Goal: Information Seeking & Learning: Learn about a topic

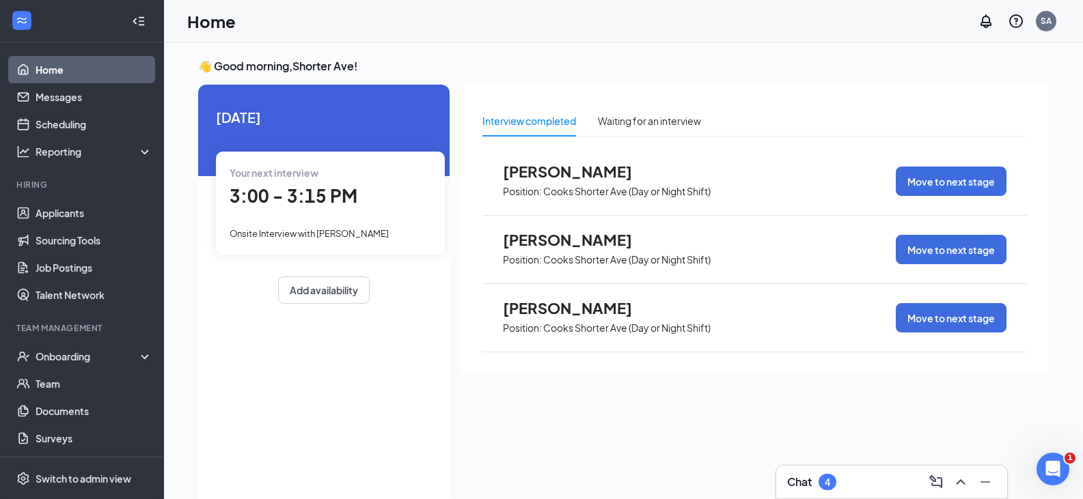
click at [276, 187] on span "3:00 - 3:15 PM" at bounding box center [294, 195] width 128 height 23
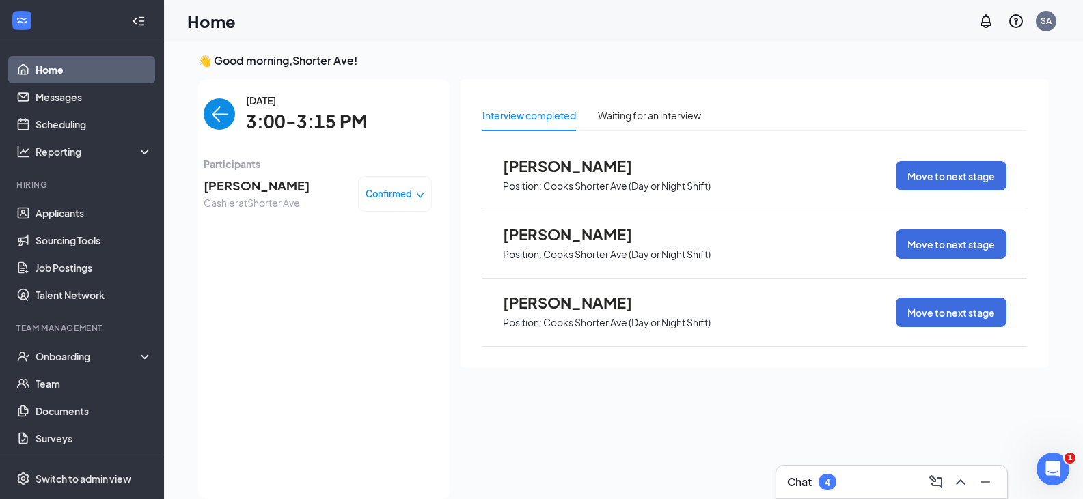
click at [219, 118] on img "back-button" at bounding box center [219, 113] width 31 height 31
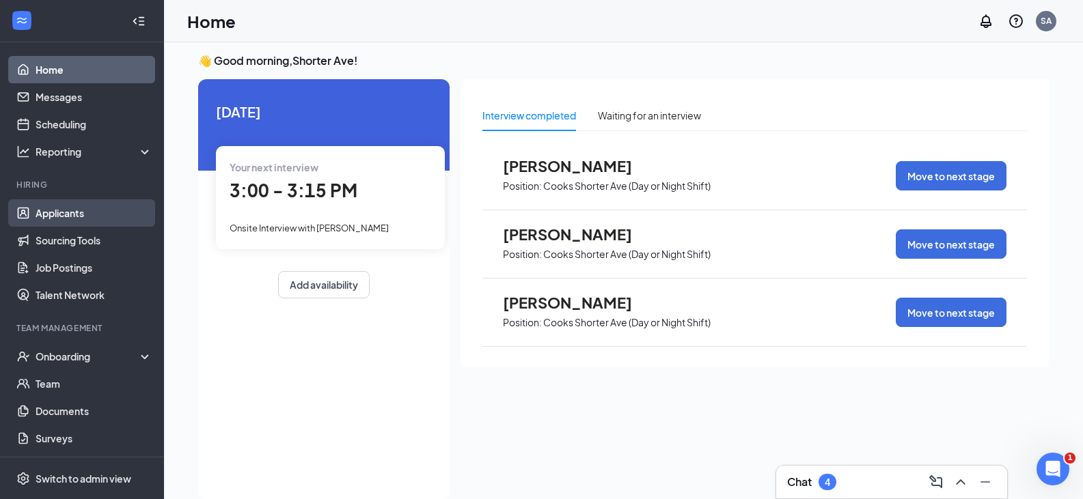
click at [62, 214] on link "Applicants" at bounding box center [94, 213] width 117 height 27
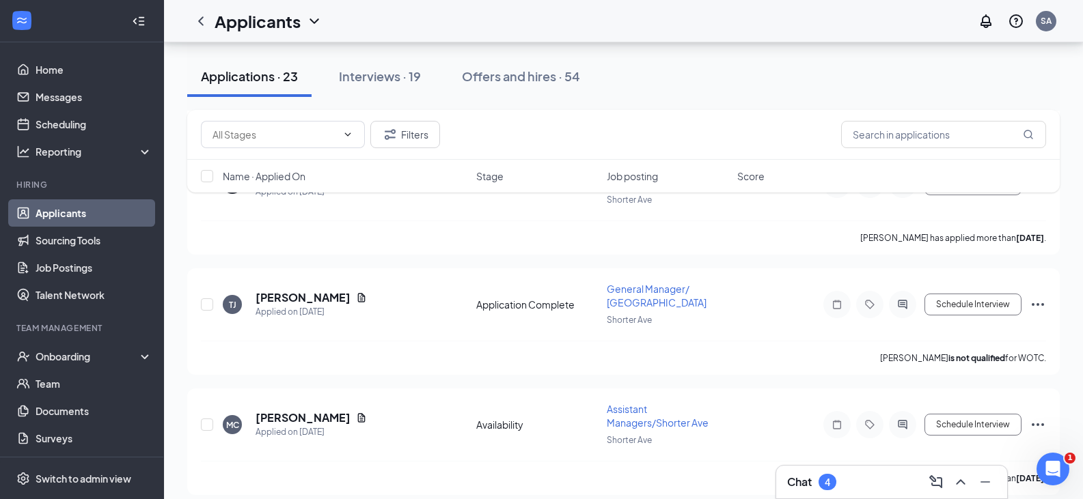
scroll to position [820, 0]
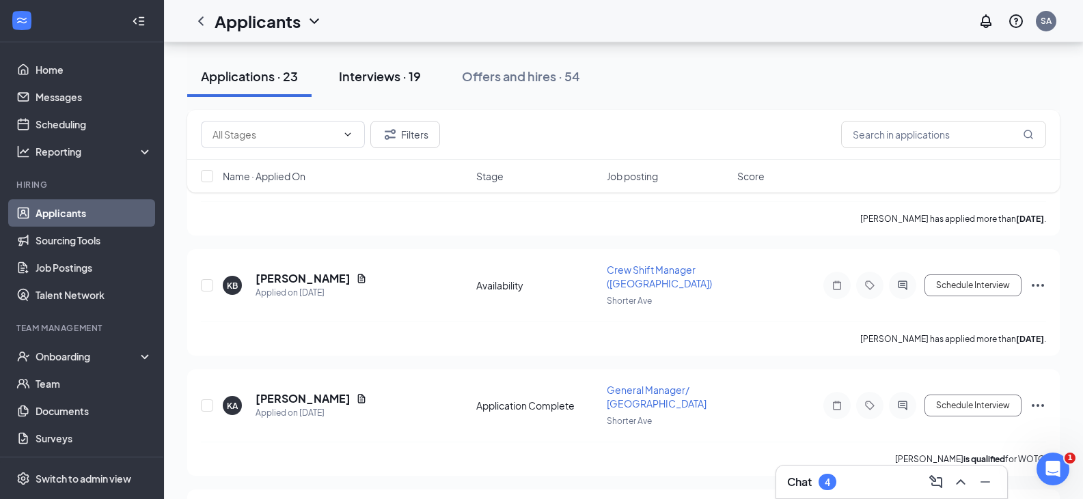
click at [402, 81] on div "Interviews · 19" at bounding box center [380, 76] width 82 height 17
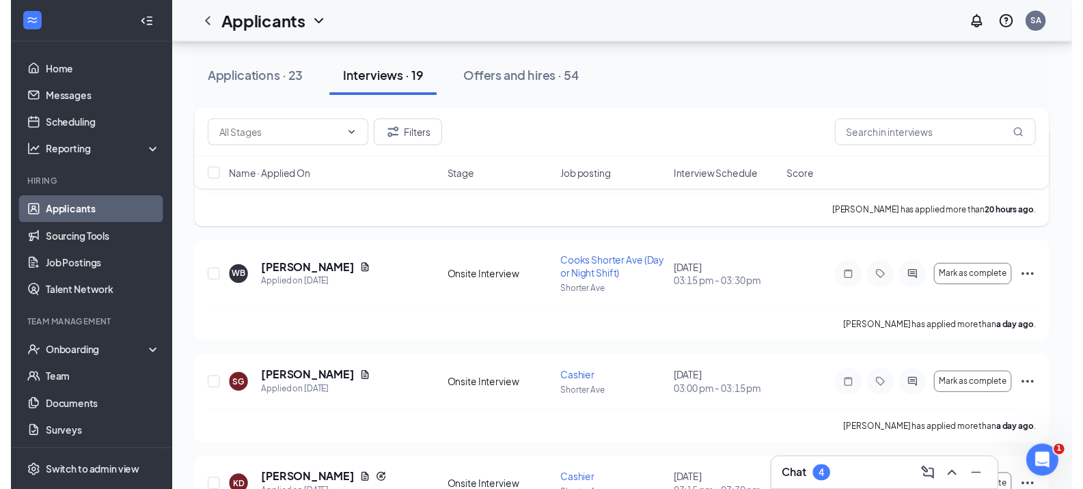
scroll to position [205, 0]
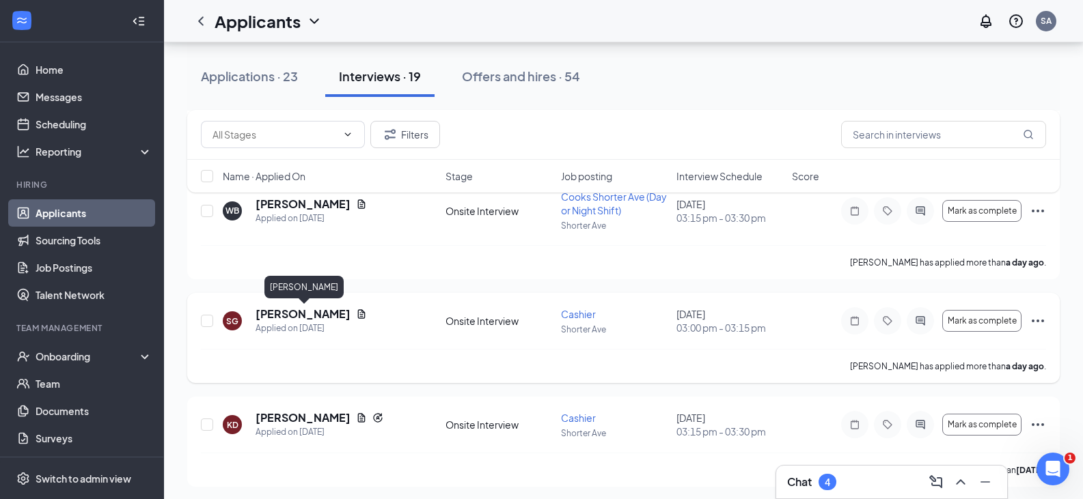
click at [301, 312] on h5 "[PERSON_NAME]" at bounding box center [303, 314] width 95 height 15
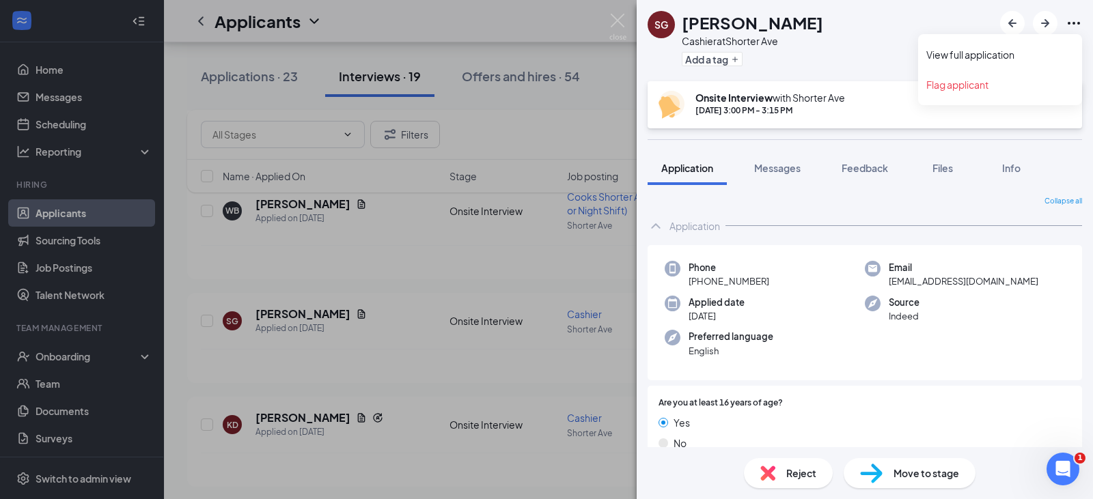
click at [1072, 23] on icon "Ellipses" at bounding box center [1074, 23] width 16 height 16
click at [995, 51] on link "View full application" at bounding box center [1001, 55] width 148 height 14
click at [619, 20] on img at bounding box center [617, 27] width 17 height 27
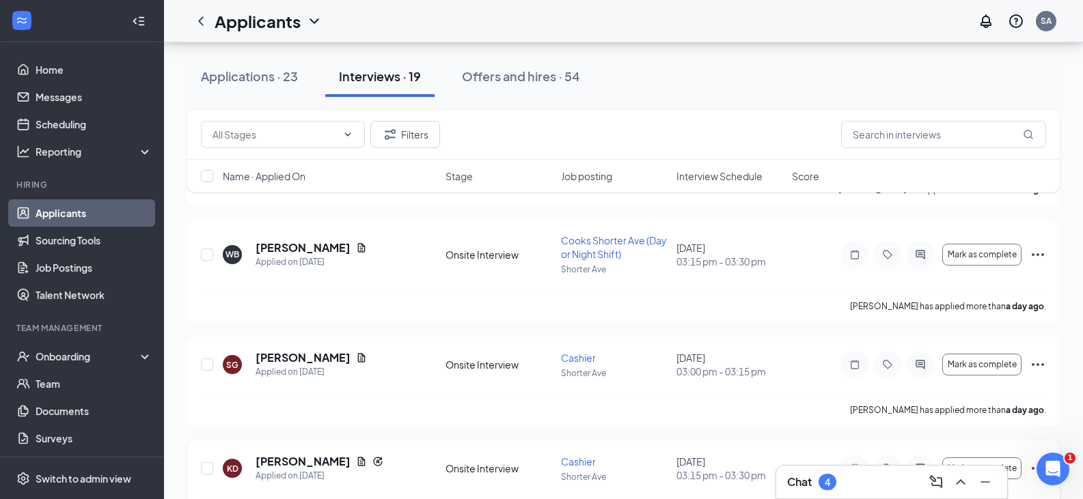
scroll to position [137, 0]
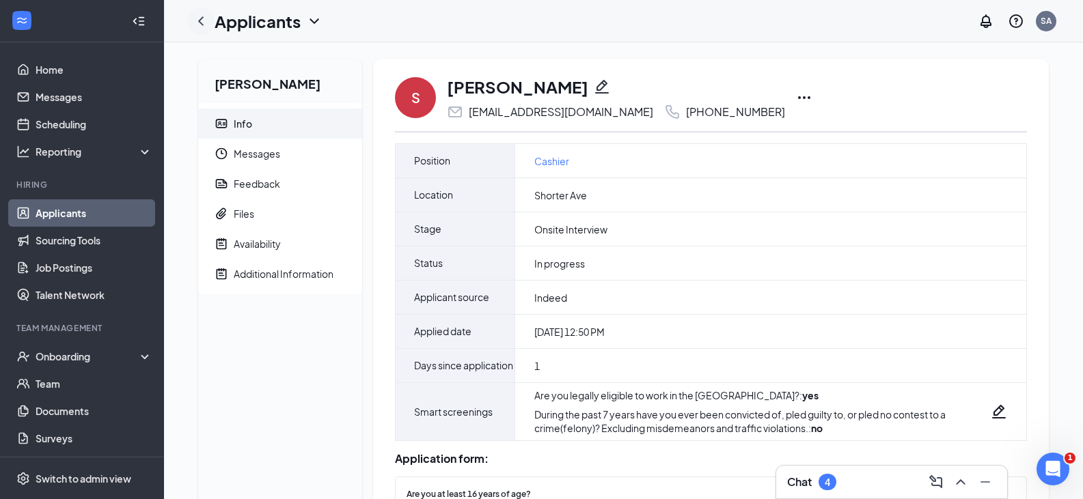
click at [200, 23] on icon "ChevronLeft" at bounding box center [201, 21] width 16 height 16
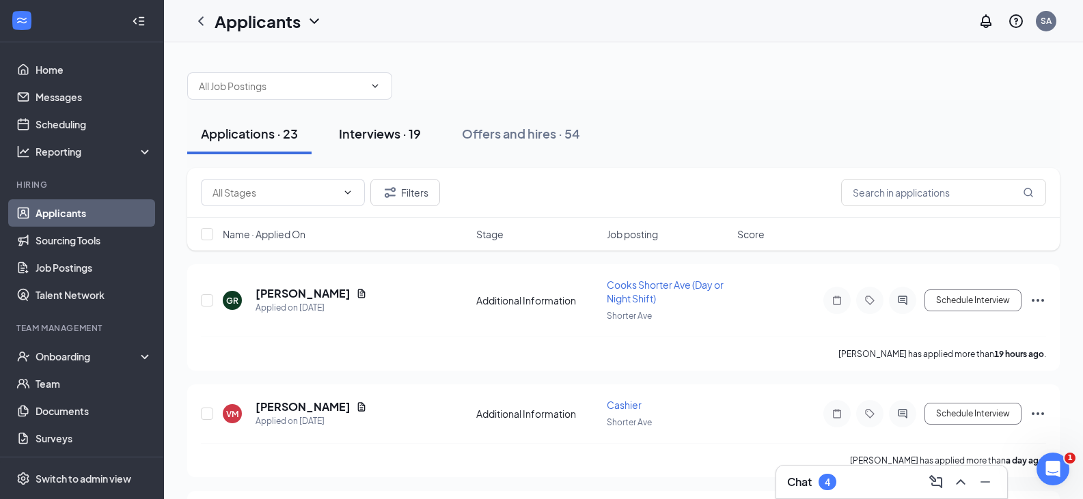
click at [384, 138] on div "Interviews · 19" at bounding box center [380, 133] width 82 height 17
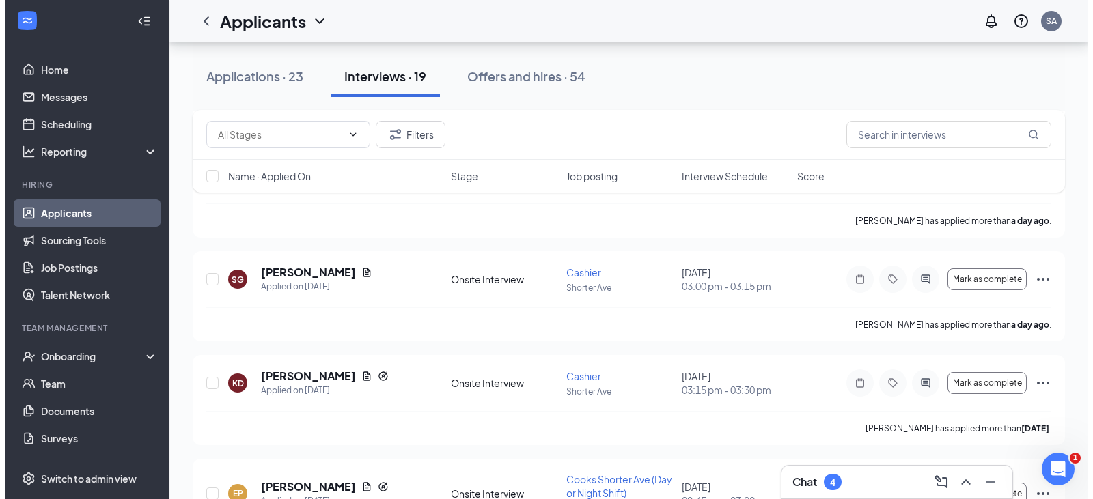
scroll to position [273, 0]
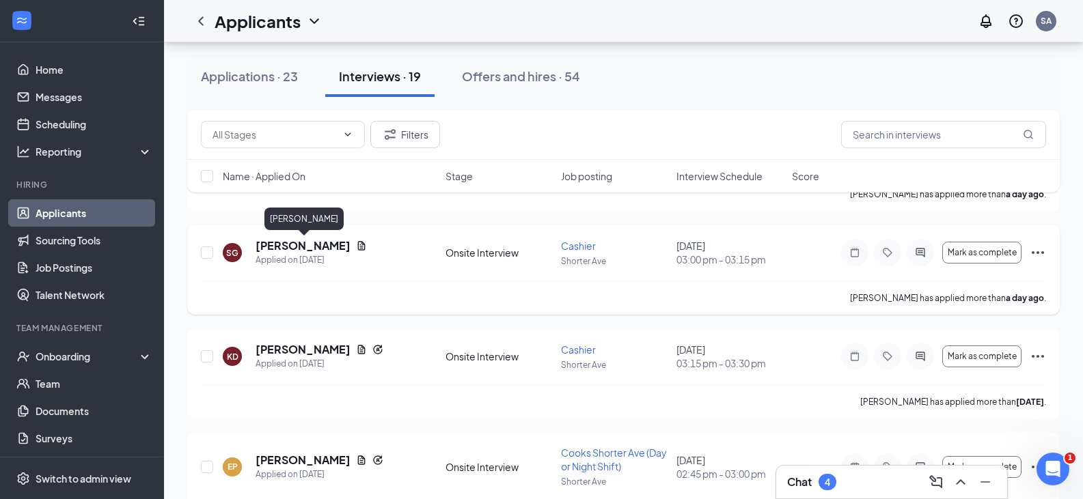
click at [287, 248] on h5 "[PERSON_NAME]" at bounding box center [303, 245] width 95 height 15
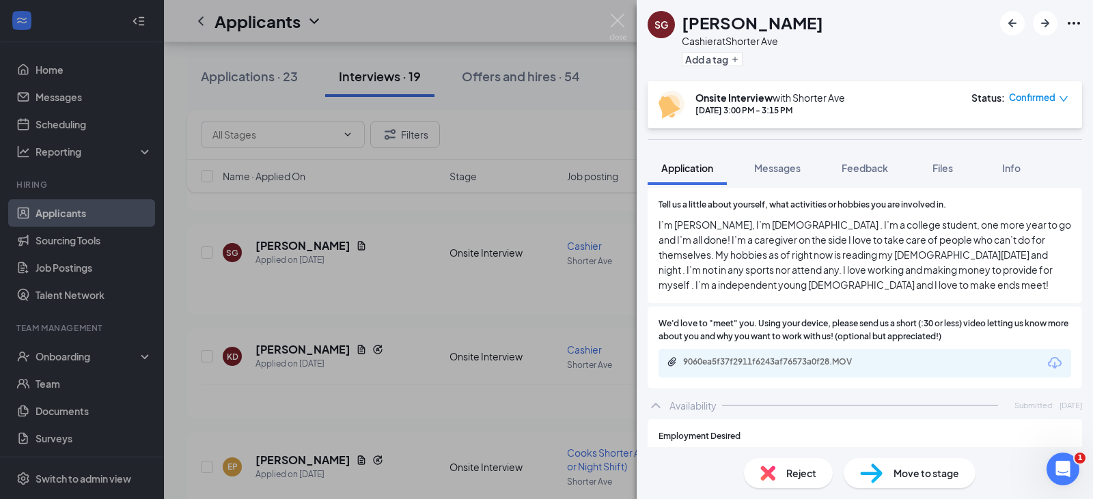
scroll to position [957, 0]
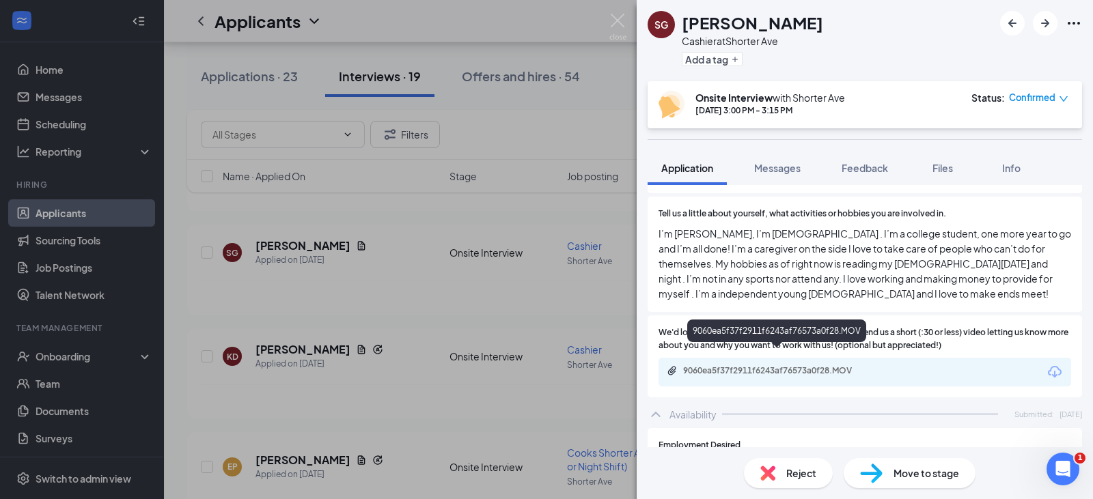
click at [782, 366] on div "9060ea5f37f2911f6243af76573a0f28.MOV" at bounding box center [778, 371] width 191 height 11
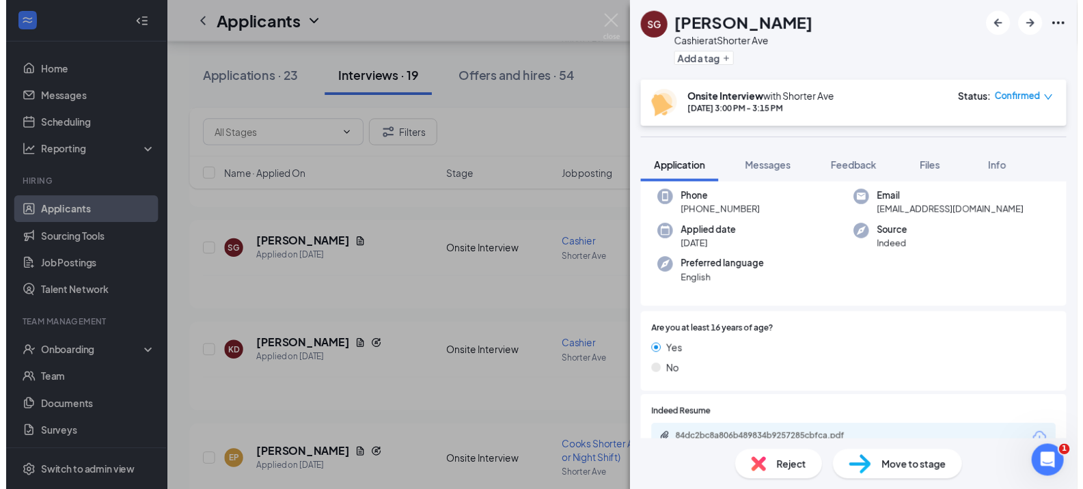
scroll to position [0, 0]
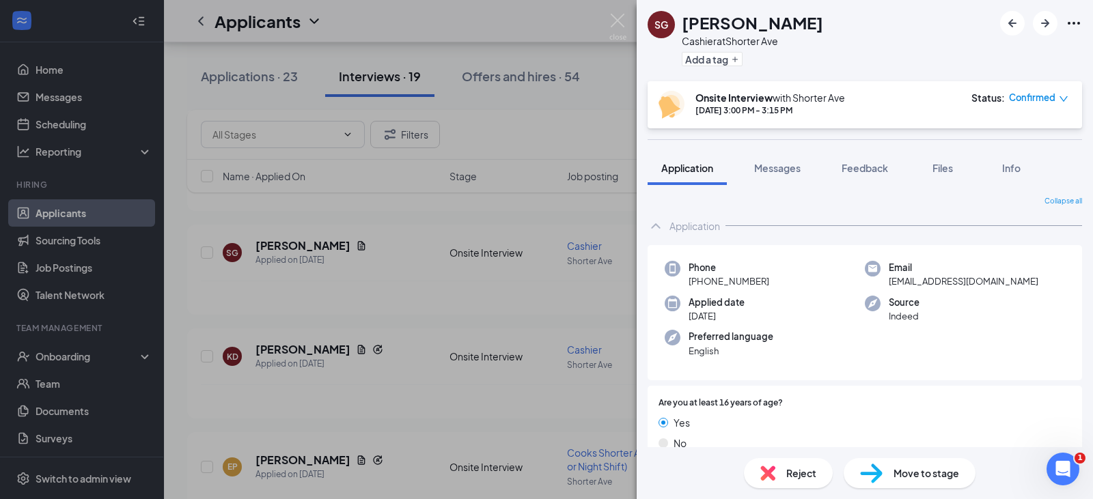
click at [659, 223] on icon "ChevronUp" at bounding box center [656, 226] width 16 height 16
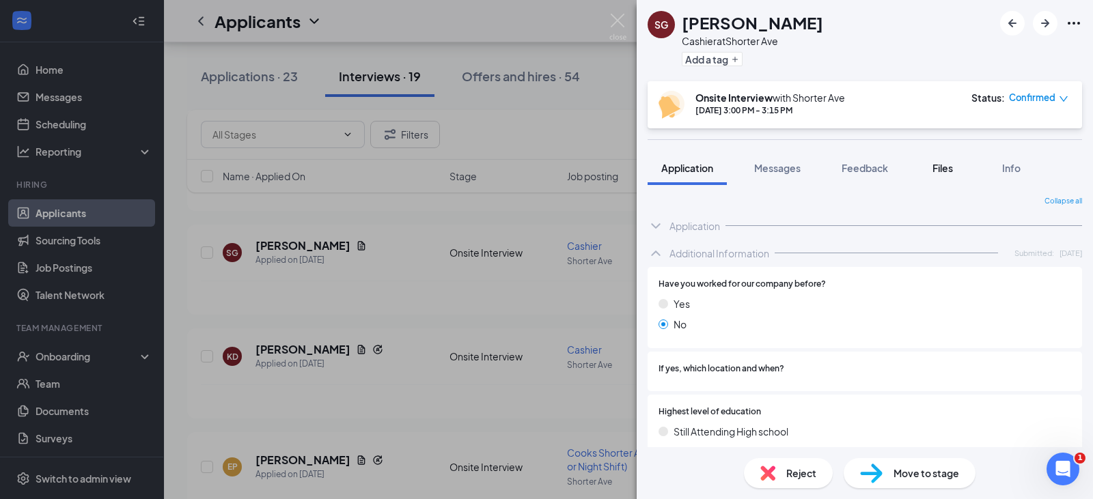
click at [944, 165] on span "Files" at bounding box center [943, 168] width 20 height 12
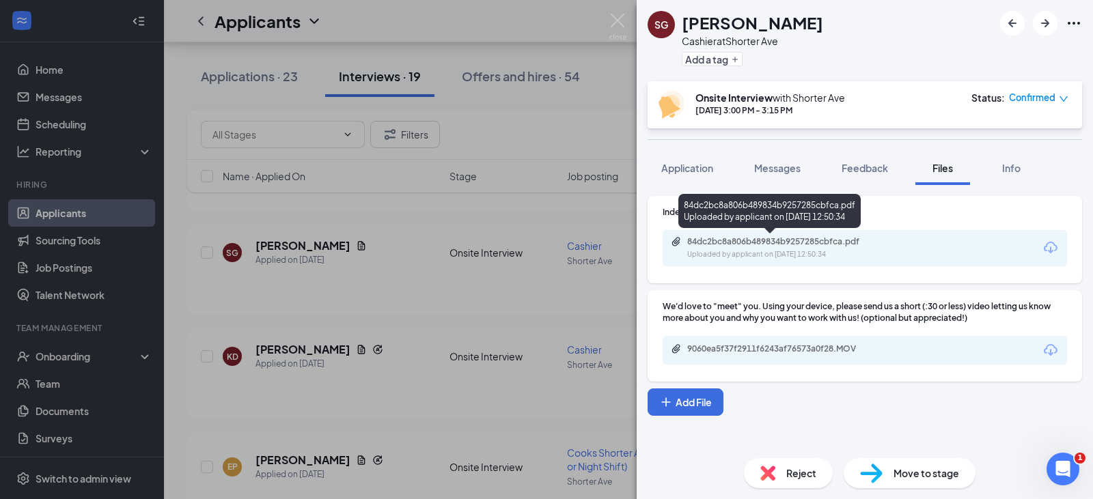
click at [728, 243] on div "84dc2bc8a806b489834b9257285cbfca.pdf" at bounding box center [782, 241] width 191 height 11
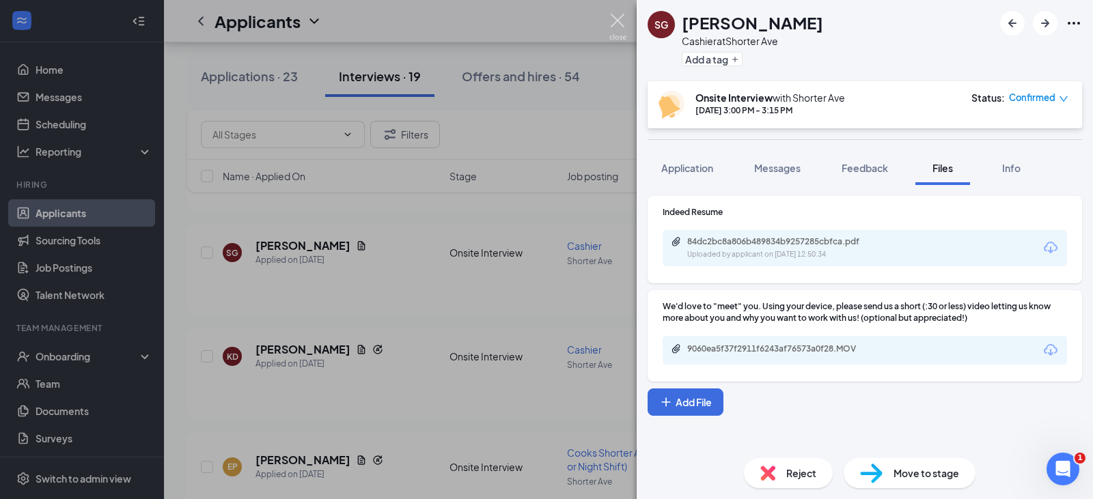
drag, startPoint x: 614, startPoint y: 22, endPoint x: 590, endPoint y: 92, distance: 74.3
click at [614, 22] on img at bounding box center [617, 27] width 17 height 27
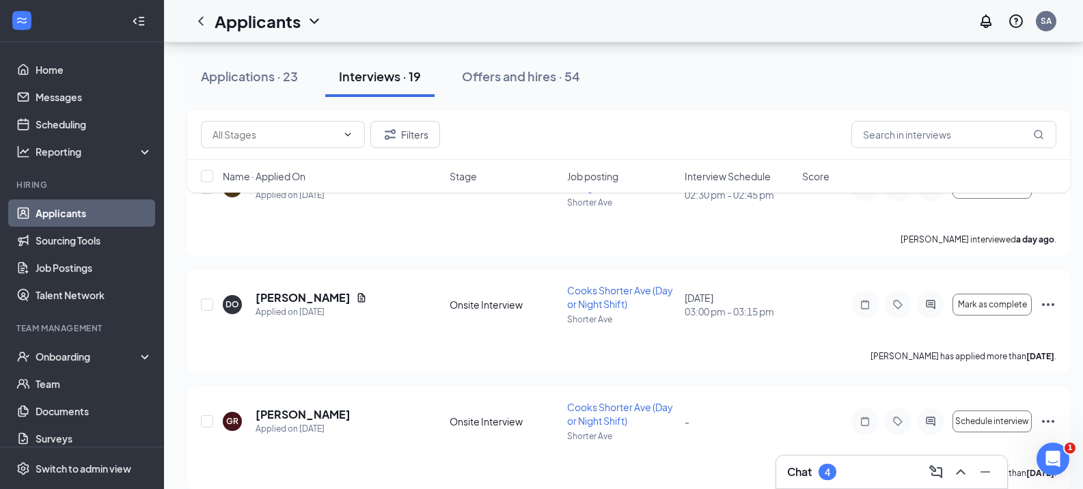
scroll to position [820, 0]
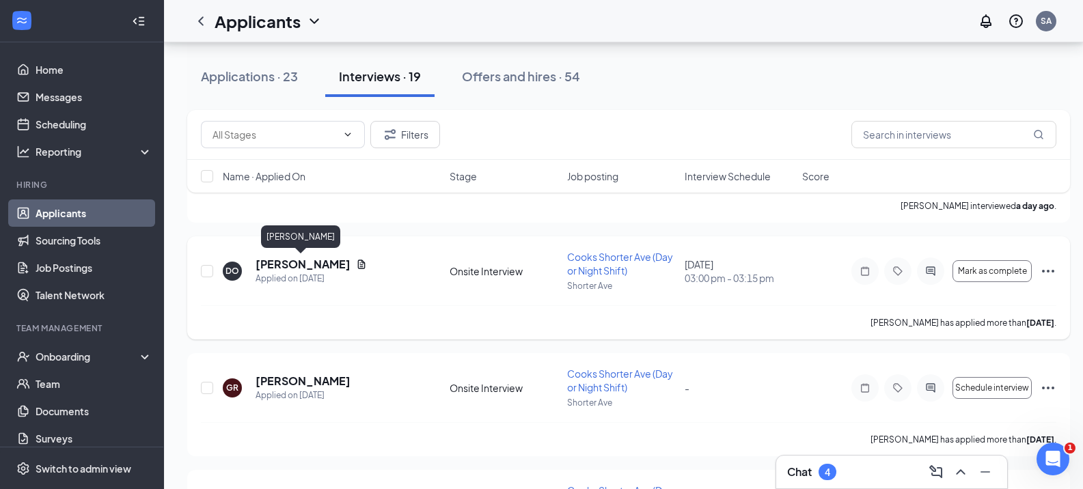
click at [279, 262] on h5 "[PERSON_NAME]" at bounding box center [303, 264] width 95 height 15
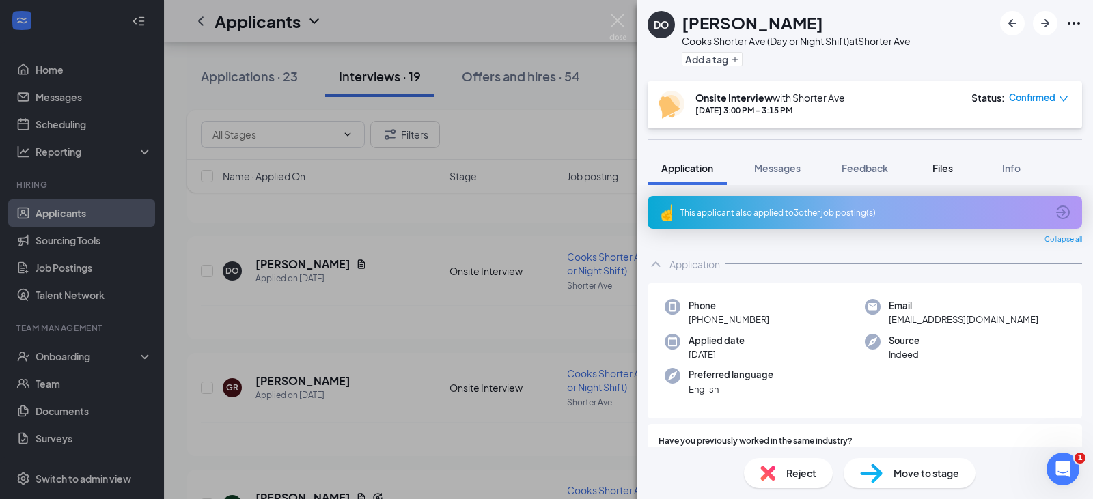
click at [948, 164] on span "Files" at bounding box center [943, 168] width 20 height 12
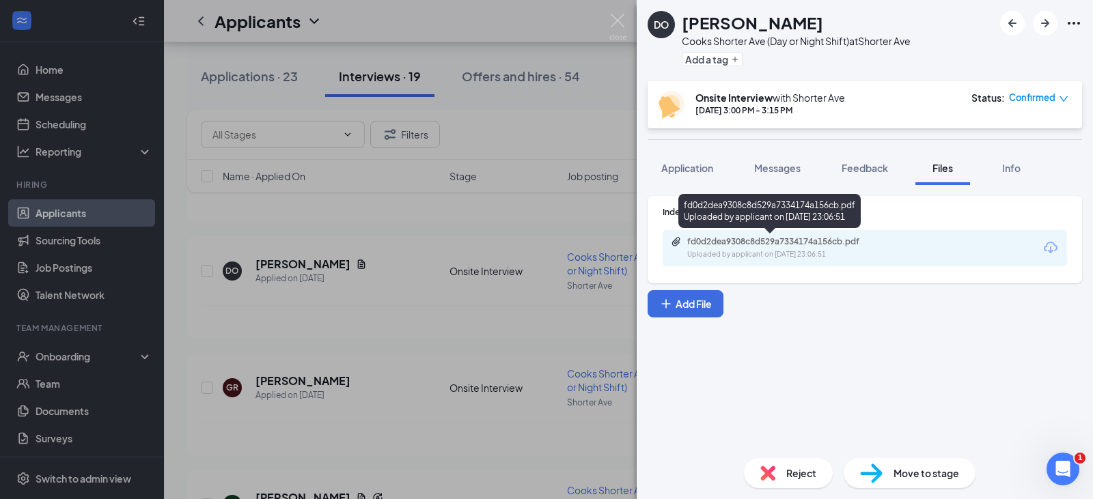
click at [724, 243] on div "fd0d2dea9308c8d529a7334174a156cb.pdf" at bounding box center [782, 241] width 191 height 11
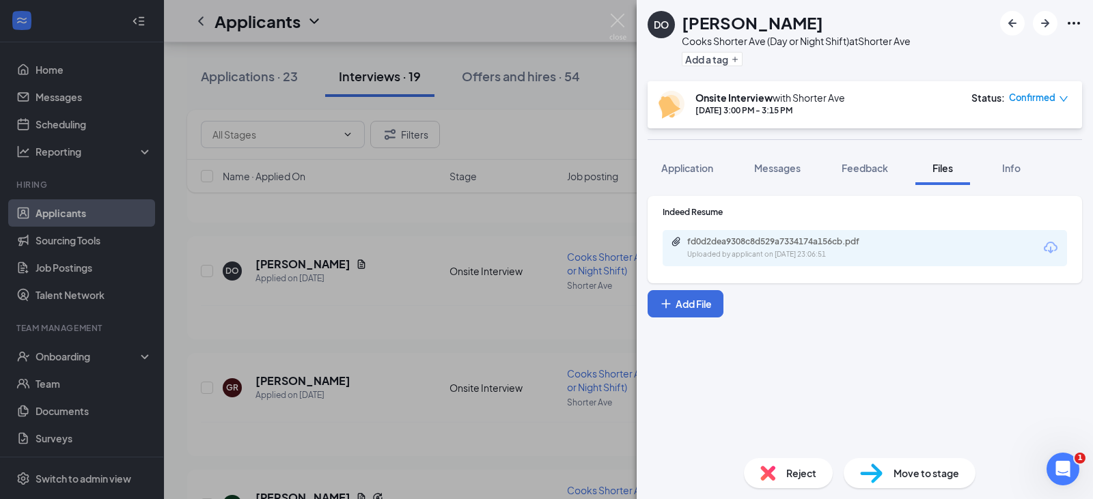
click at [628, 16] on div "DO dakota [PERSON_NAME] Shorter Ave (Day or Night Shift) at [GEOGRAPHIC_DATA] A…" at bounding box center [546, 249] width 1093 height 499
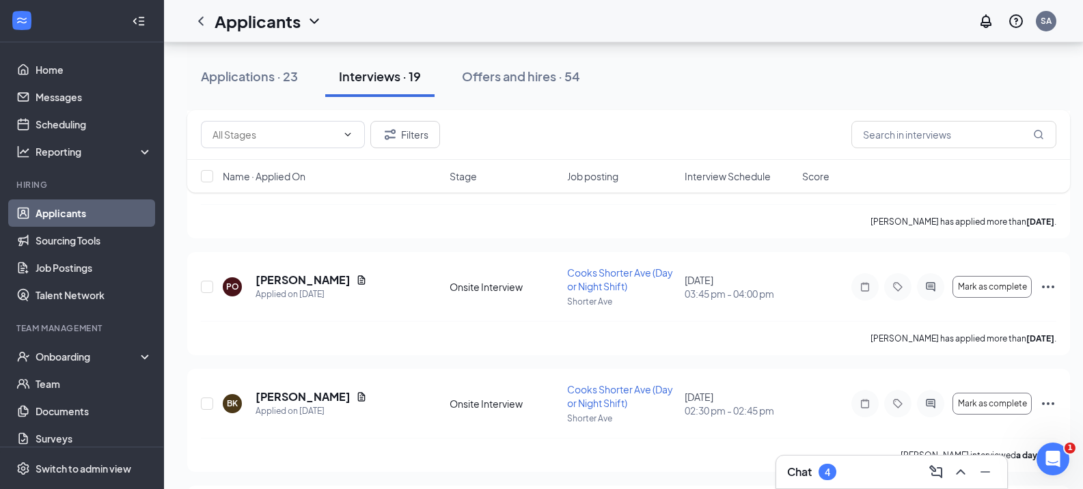
scroll to position [547, 0]
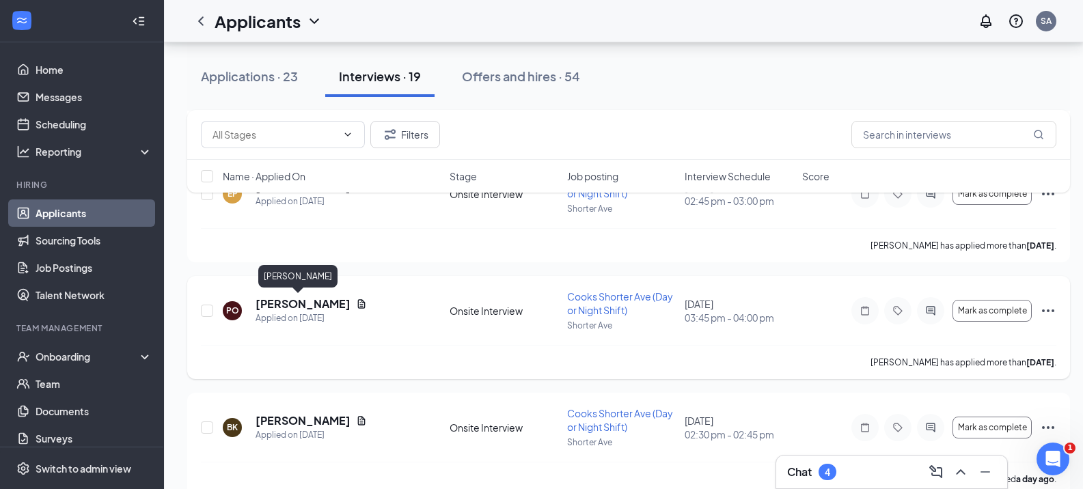
click at [288, 301] on h5 "[PERSON_NAME]" at bounding box center [303, 304] width 95 height 15
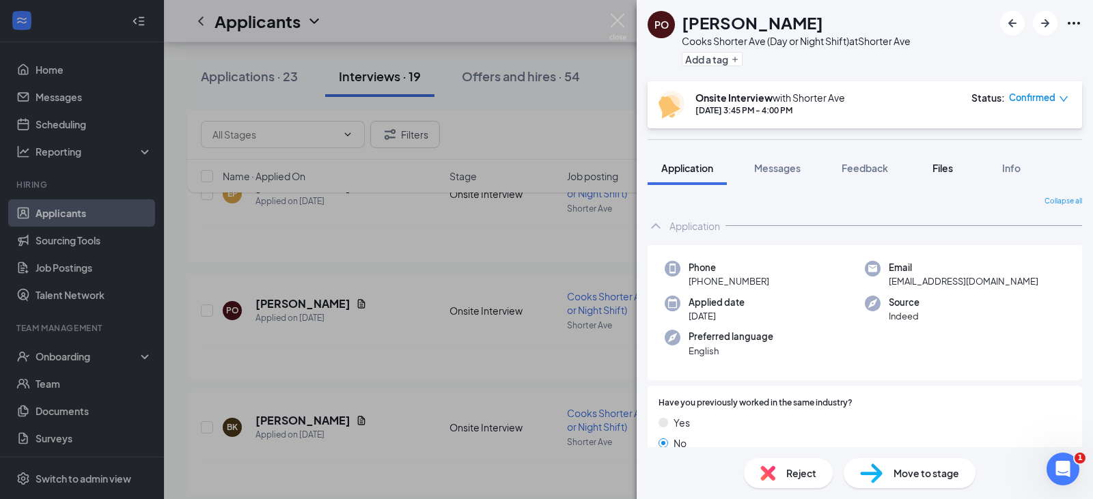
click at [936, 166] on span "Files" at bounding box center [943, 168] width 20 height 12
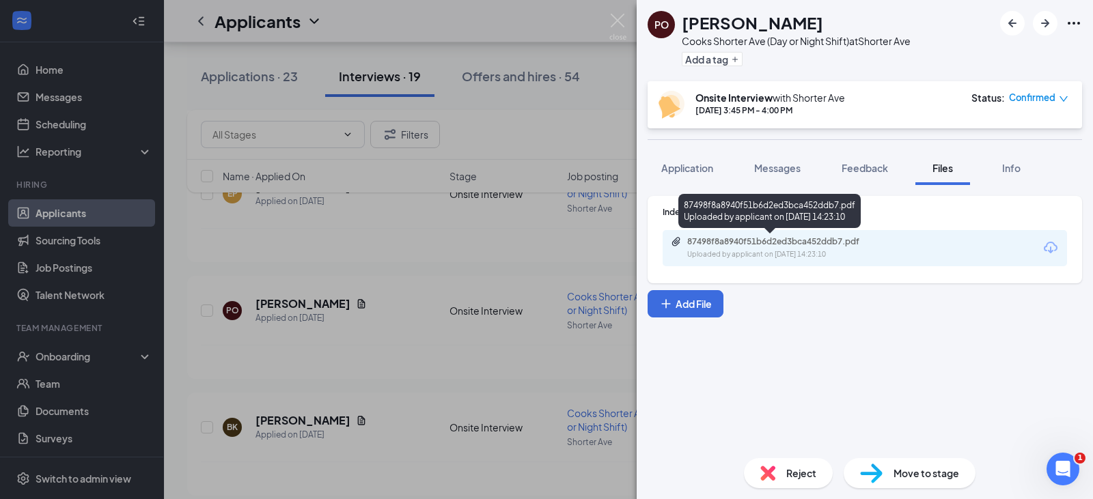
click at [766, 250] on div "Uploaded by applicant on [DATE] 14:23:10" at bounding box center [789, 254] width 205 height 11
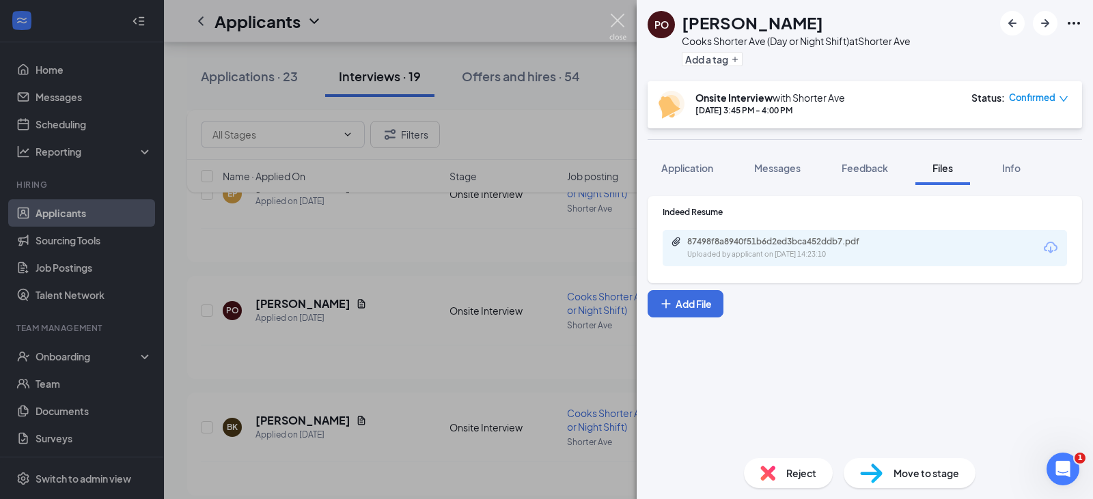
click at [614, 20] on img at bounding box center [617, 27] width 17 height 27
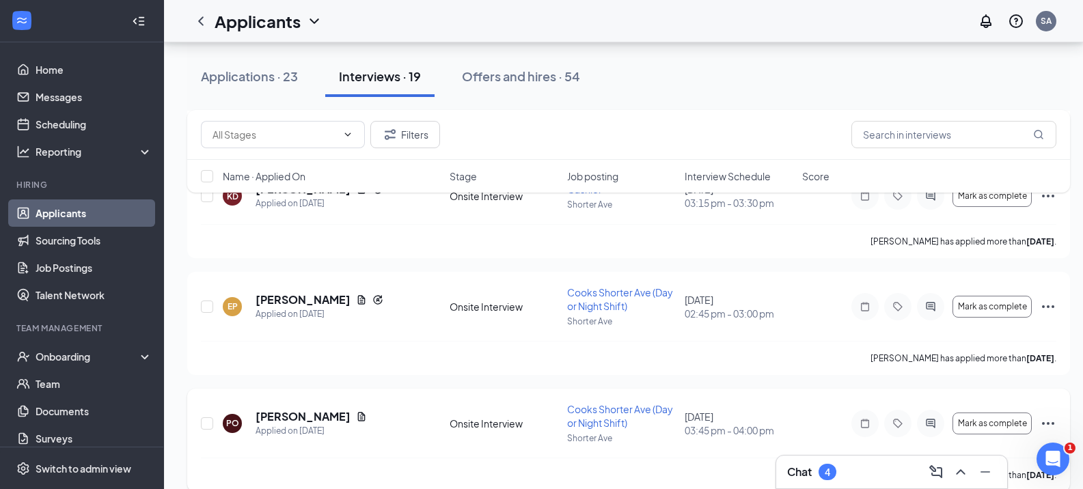
scroll to position [410, 0]
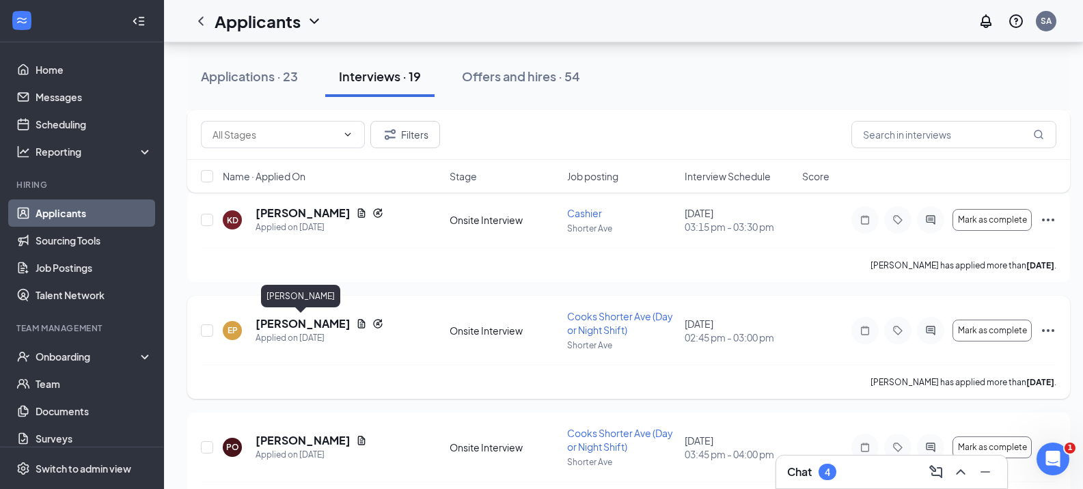
click at [285, 325] on h5 "[PERSON_NAME]" at bounding box center [303, 323] width 95 height 15
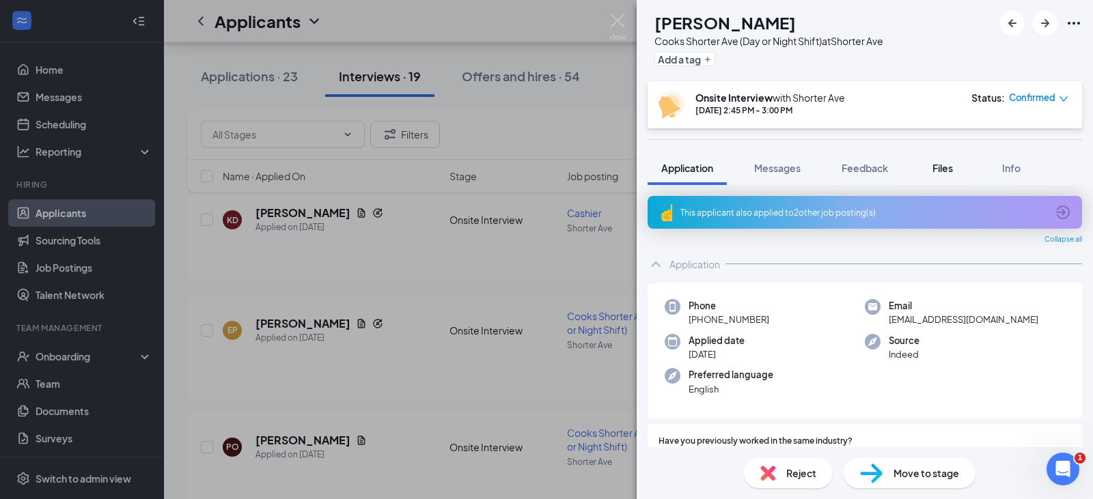
click at [951, 167] on span "Files" at bounding box center [943, 168] width 20 height 12
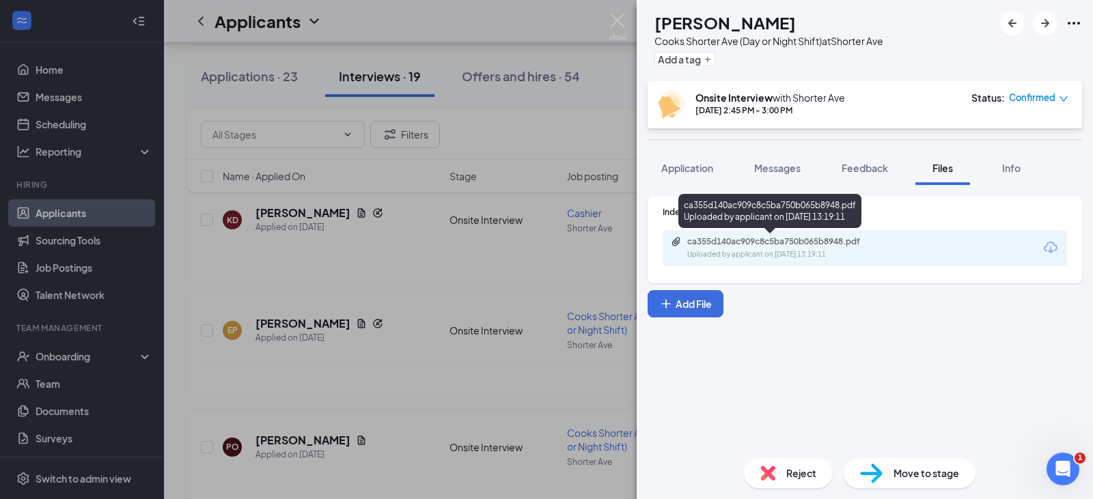
click at [752, 250] on div "Uploaded by applicant on [DATE] 13:19:11" at bounding box center [789, 254] width 205 height 11
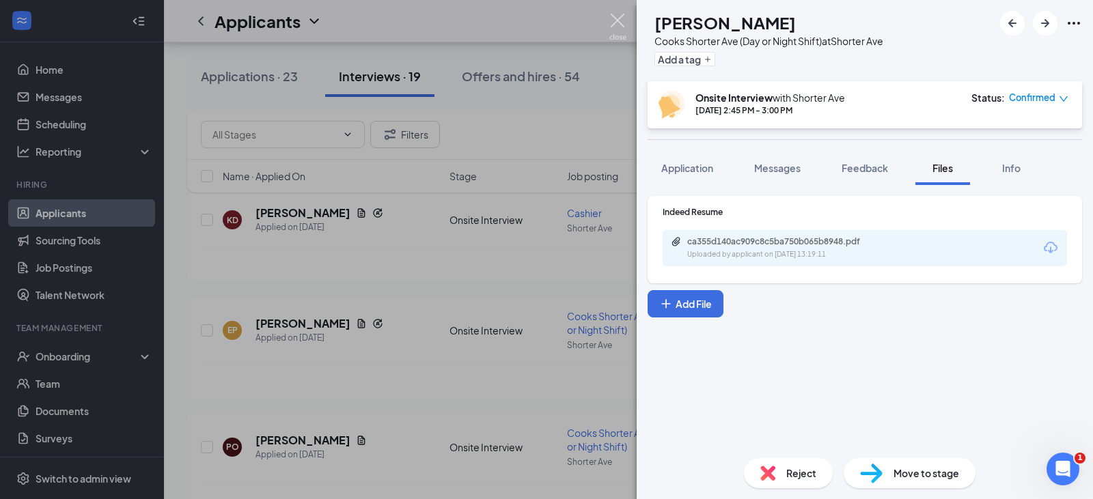
click at [615, 21] on img at bounding box center [617, 27] width 17 height 27
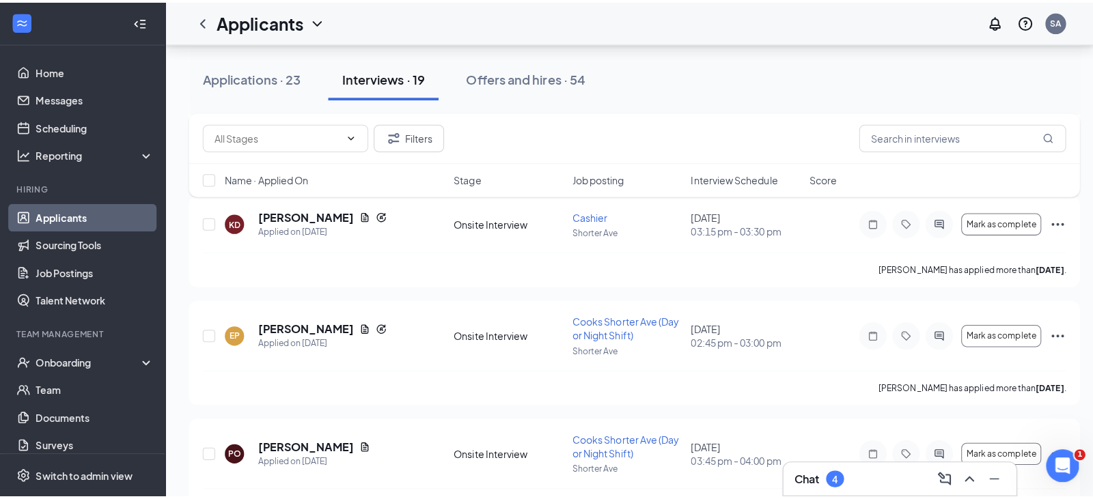
scroll to position [342, 0]
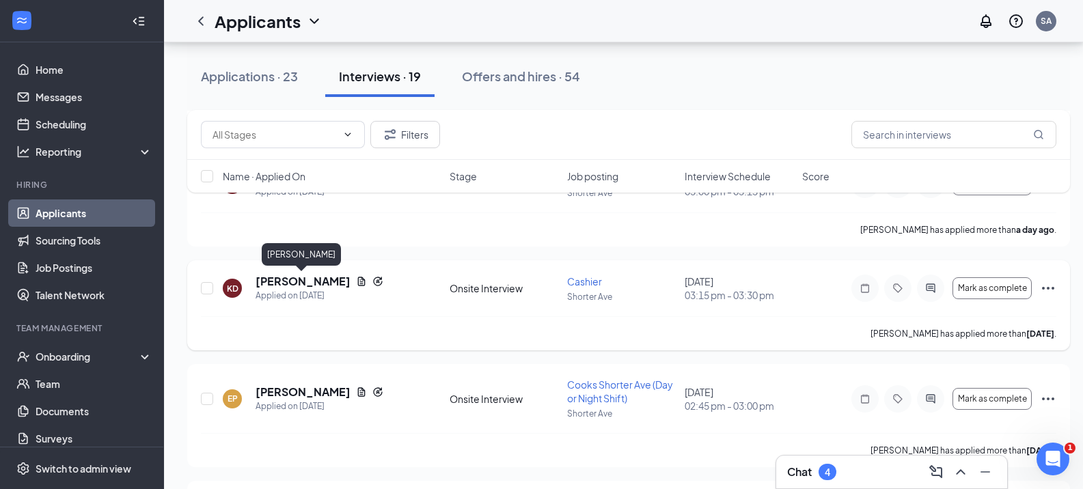
click at [296, 277] on h5 "[PERSON_NAME]" at bounding box center [303, 281] width 95 height 15
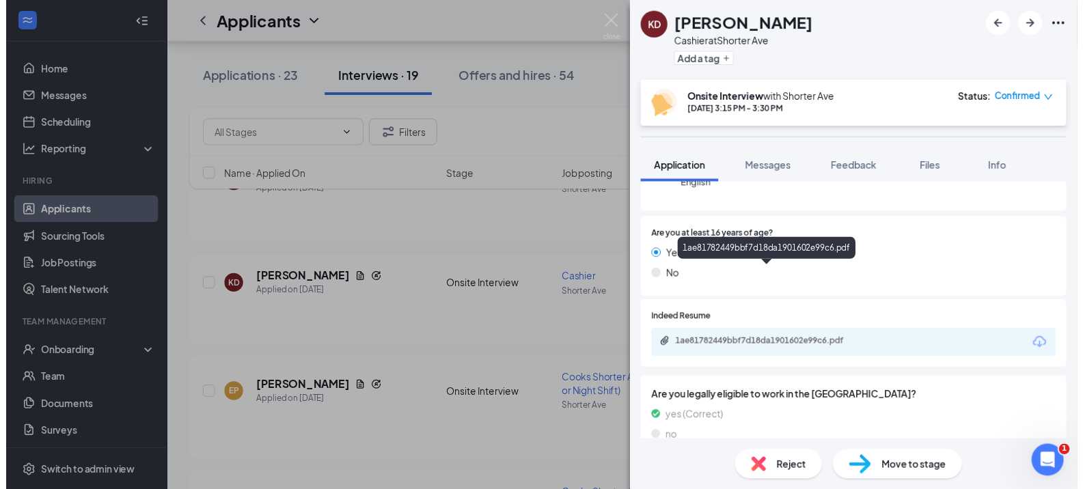
scroll to position [137, 0]
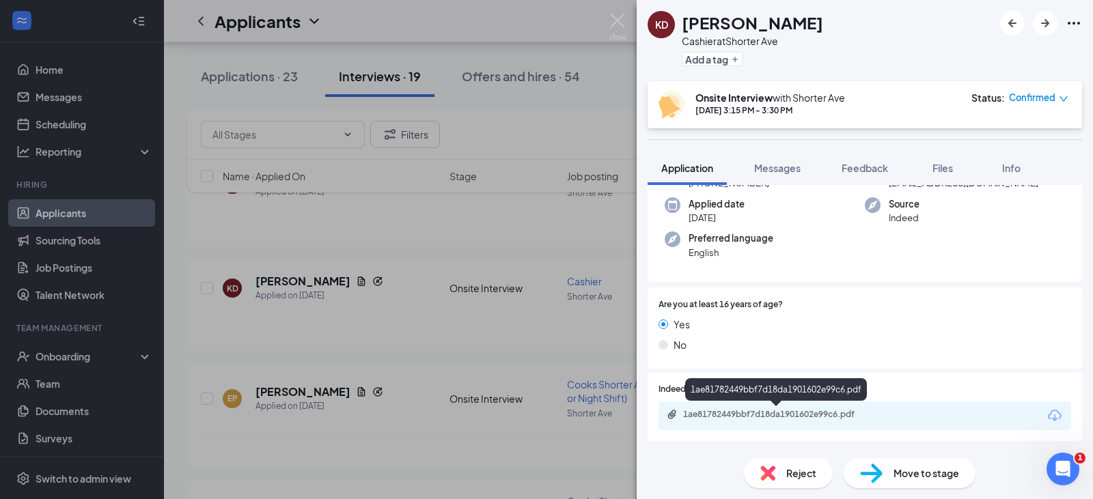
click at [753, 413] on div "1ae81782449bbf7d18da1901602e99c6.pdf" at bounding box center [778, 414] width 191 height 11
click at [623, 18] on img at bounding box center [617, 27] width 17 height 27
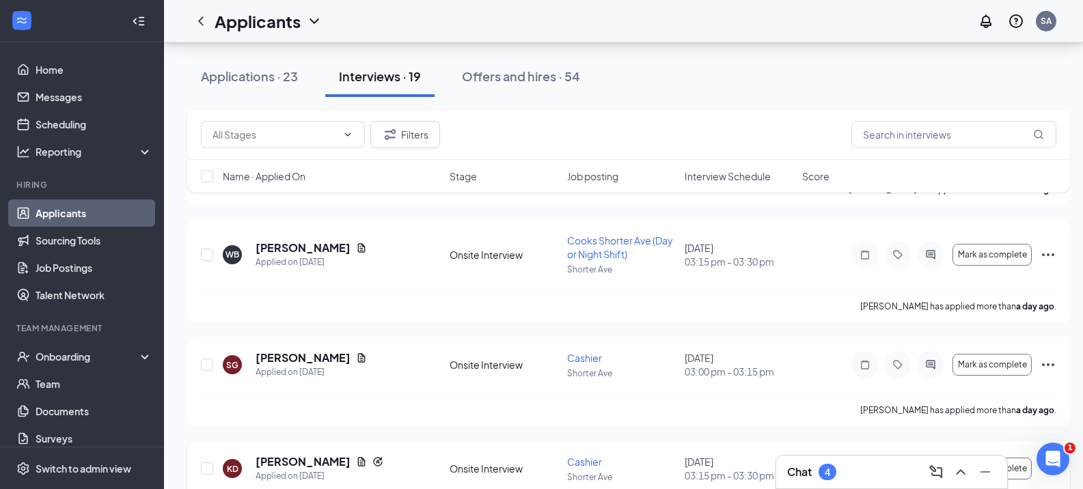
scroll to position [137, 0]
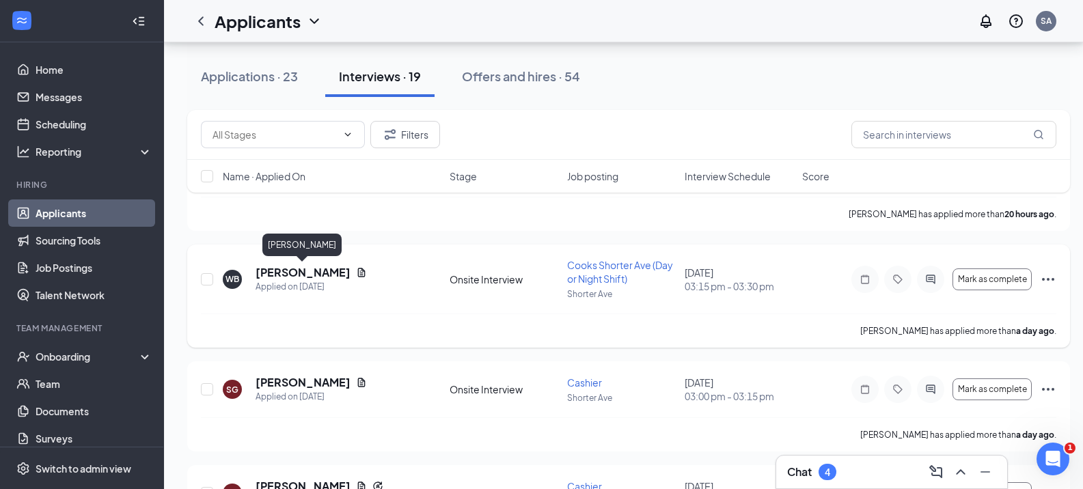
click at [301, 269] on h5 "[PERSON_NAME]" at bounding box center [303, 272] width 95 height 15
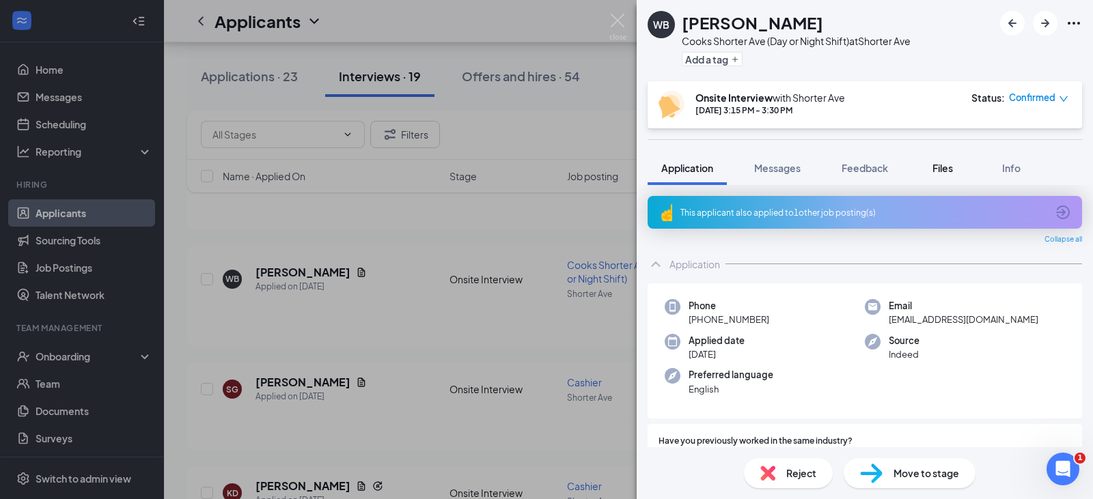
click at [942, 166] on span "Files" at bounding box center [943, 168] width 20 height 12
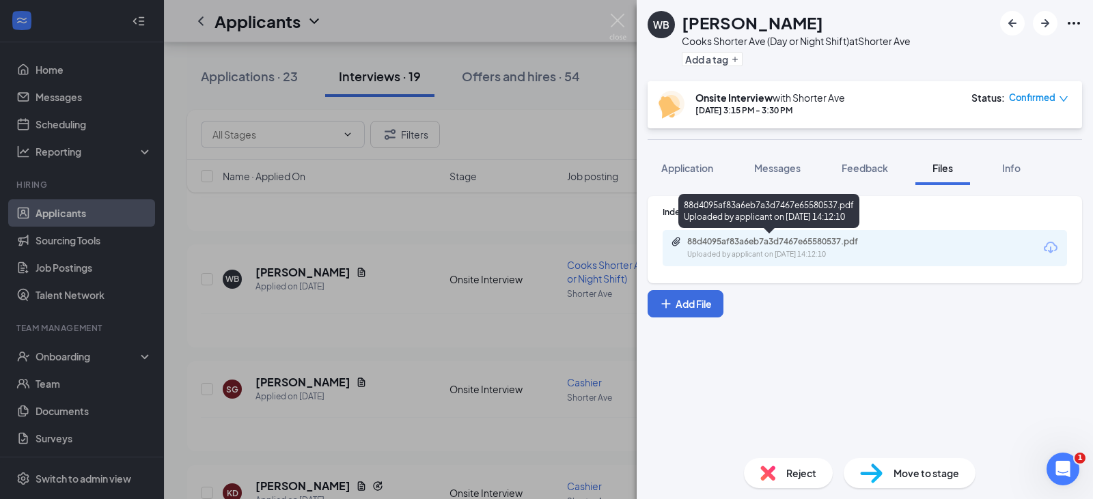
click at [756, 251] on div "Uploaded by applicant on [DATE] 14:12:10" at bounding box center [789, 254] width 205 height 11
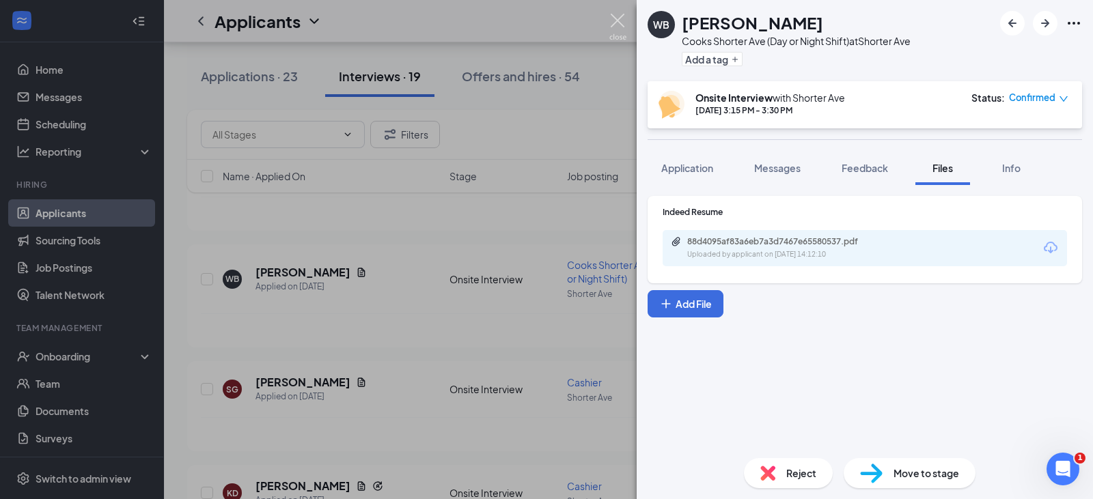
click at [620, 20] on img at bounding box center [617, 27] width 17 height 27
